Goal: Entertainment & Leisure: Browse casually

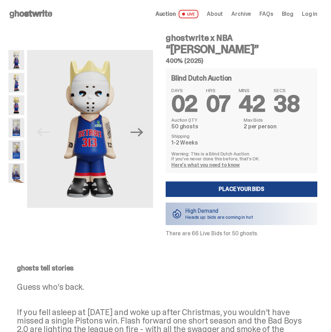
click at [17, 118] on img at bounding box center [16, 128] width 16 height 20
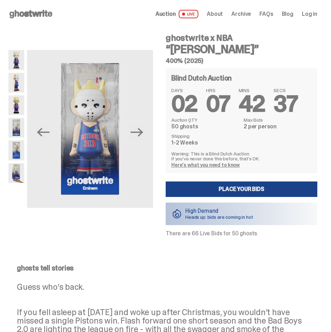
click at [17, 108] on img at bounding box center [16, 105] width 16 height 20
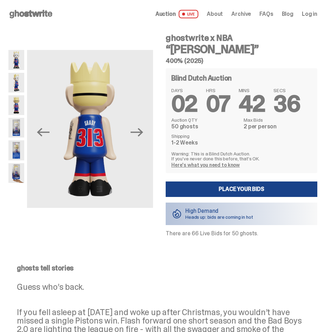
click at [16, 85] on img at bounding box center [16, 83] width 16 height 20
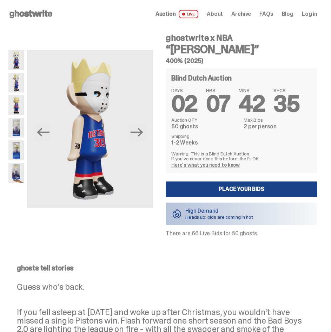
click at [15, 61] on img at bounding box center [16, 60] width 16 height 20
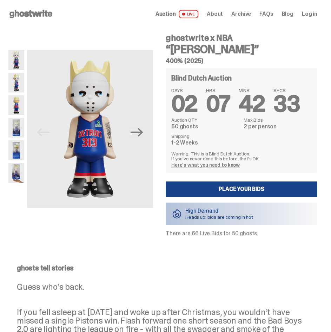
click at [18, 175] on img at bounding box center [16, 173] width 16 height 20
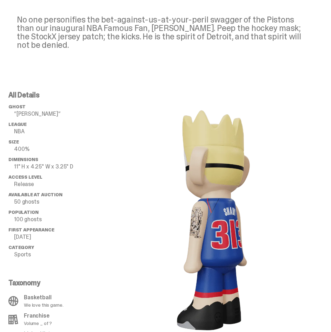
scroll to position [386, 0]
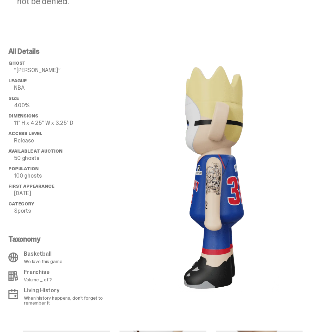
drag, startPoint x: 229, startPoint y: 182, endPoint x: 297, endPoint y: 192, distance: 68.9
click at [297, 192] on div at bounding box center [214, 176] width 206 height 257
click at [242, 189] on image "lottie-animation-container" at bounding box center [214, 176] width 129 height 230
click at [206, 176] on image "lottie-animation-container" at bounding box center [214, 176] width 129 height 230
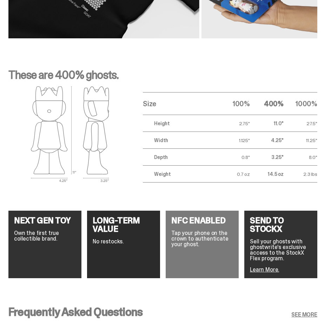
scroll to position [1144, 0]
